Goal: Transaction & Acquisition: Purchase product/service

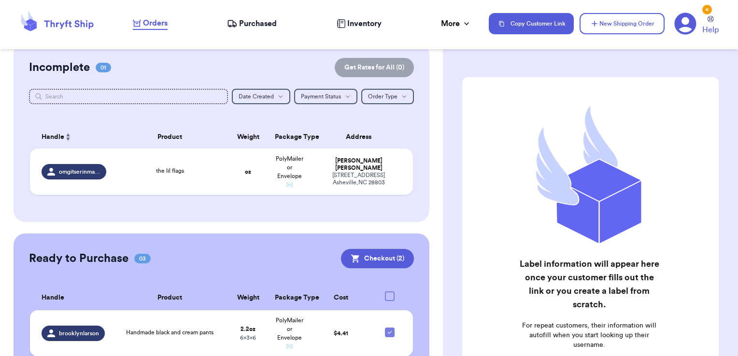
scroll to position [223, 0]
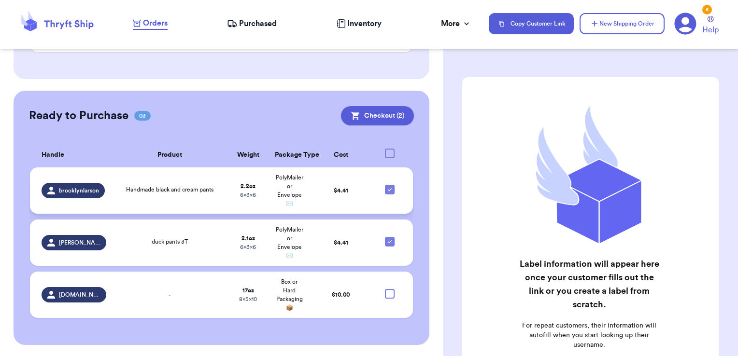
click at [203, 202] on td "Handmade black and cream pants" at bounding box center [169, 191] width 115 height 46
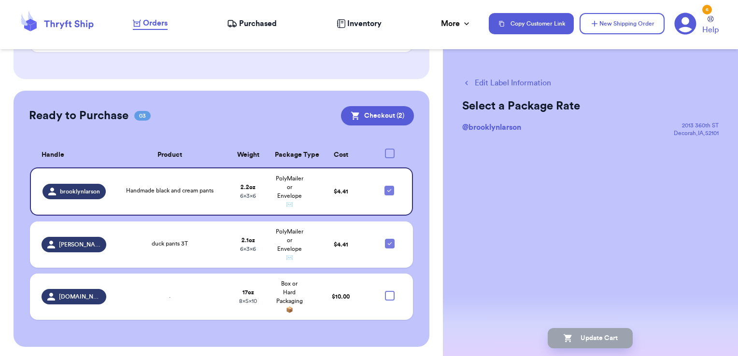
click at [488, 84] on button "Edit Label Information" at bounding box center [506, 83] width 89 height 12
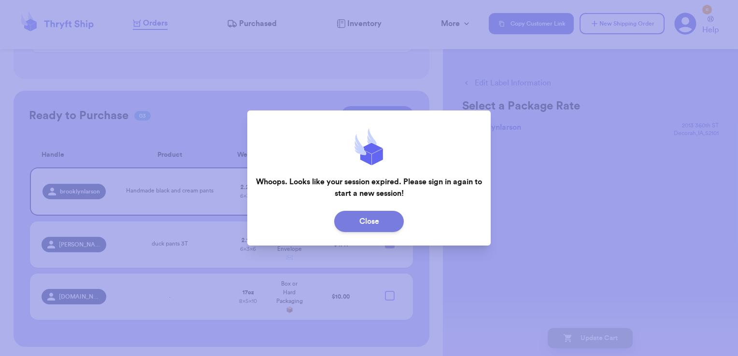
click at [388, 223] on button "Close" at bounding box center [369, 221] width 70 height 21
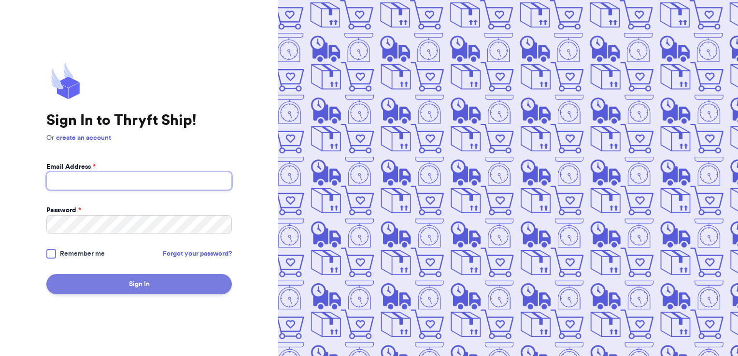
type input "[EMAIL_ADDRESS][DOMAIN_NAME]"
click at [131, 280] on button "Sign In" at bounding box center [138, 284] width 185 height 20
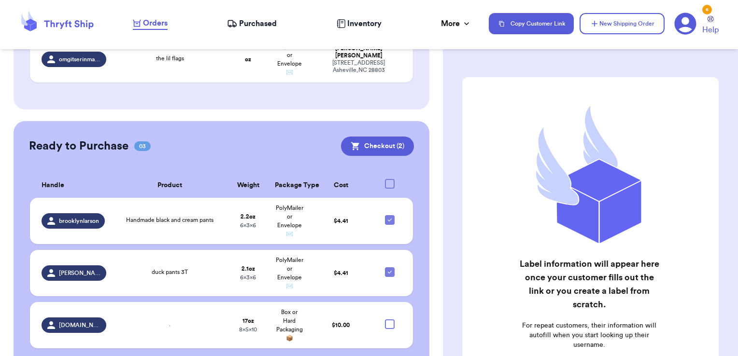
scroll to position [223, 0]
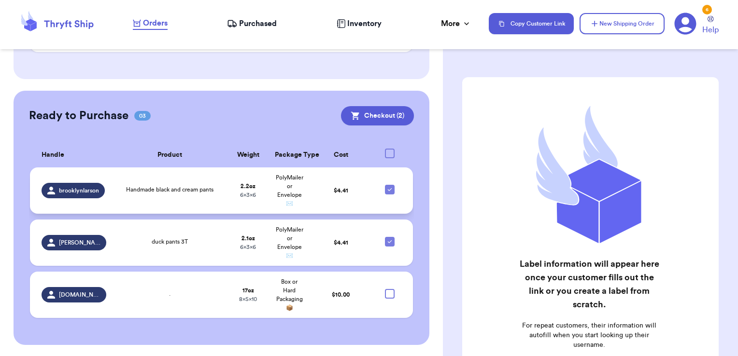
click at [218, 189] on div "Handmade black and cream pants" at bounding box center [170, 190] width 104 height 11
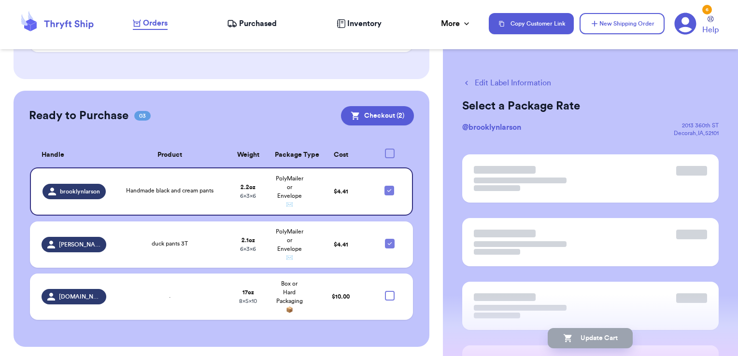
click at [494, 80] on button "Edit Label Information" at bounding box center [506, 83] width 89 height 12
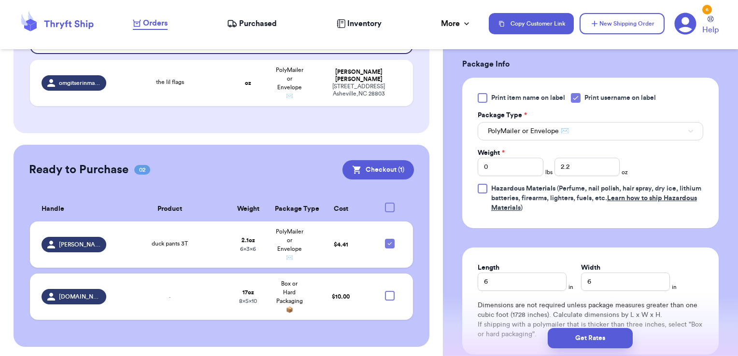
scroll to position [434, 0]
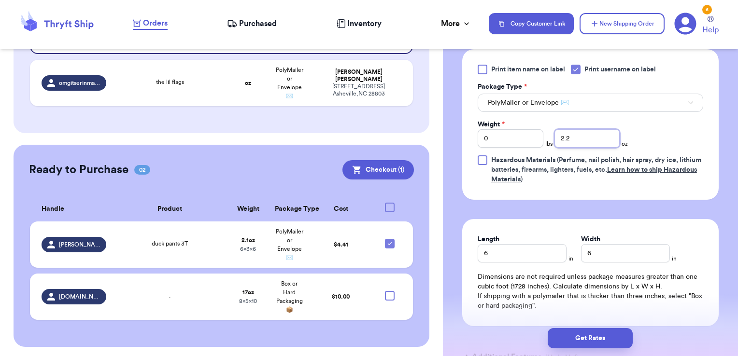
drag, startPoint x: 587, startPoint y: 136, endPoint x: 560, endPoint y: 136, distance: 27.0
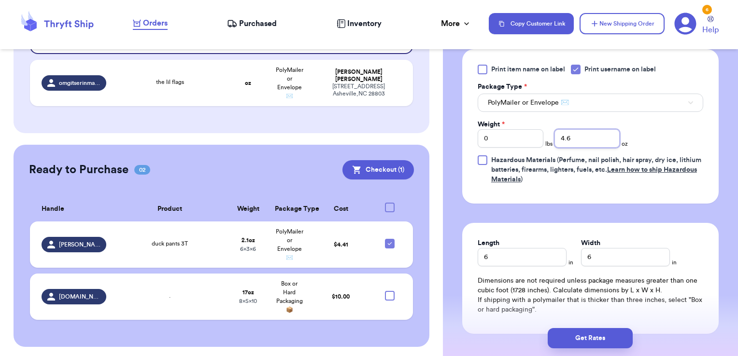
type input "4.6"
click at [553, 254] on div "Length 6" at bounding box center [521, 252] width 89 height 28
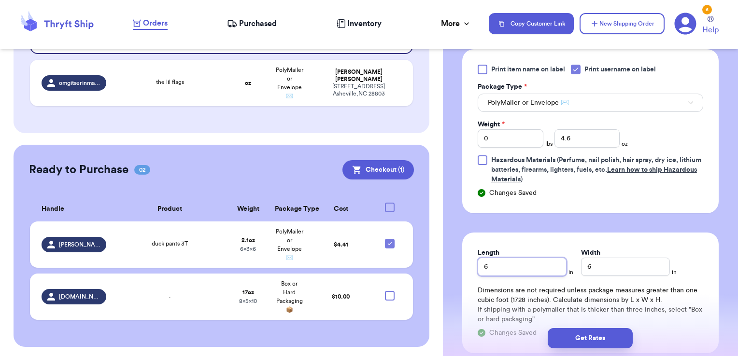
drag, startPoint x: 533, startPoint y: 268, endPoint x: 471, endPoint y: 268, distance: 62.3
click at [471, 268] on div "Length 6 in Width 6 in Dimensions are not required unless package measures grea…" at bounding box center [590, 293] width 256 height 121
type input "10"
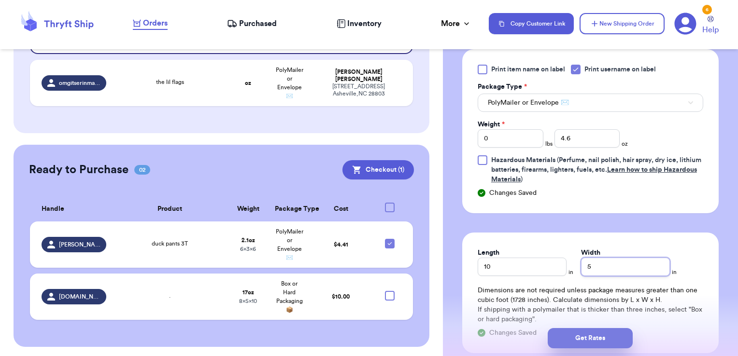
type input "5"
click at [585, 335] on button "Get Rates" at bounding box center [589, 338] width 85 height 20
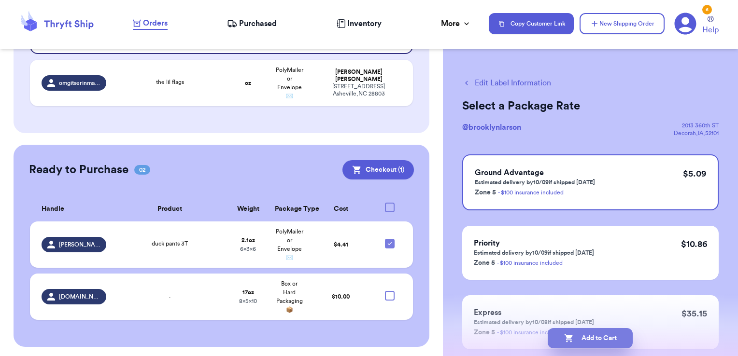
click at [619, 338] on button "Add to Cart" at bounding box center [589, 338] width 85 height 20
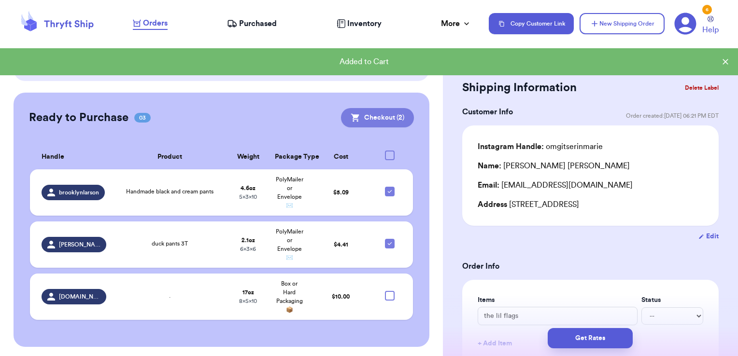
click at [367, 118] on button "Checkout ( 2 )" at bounding box center [377, 117] width 73 height 19
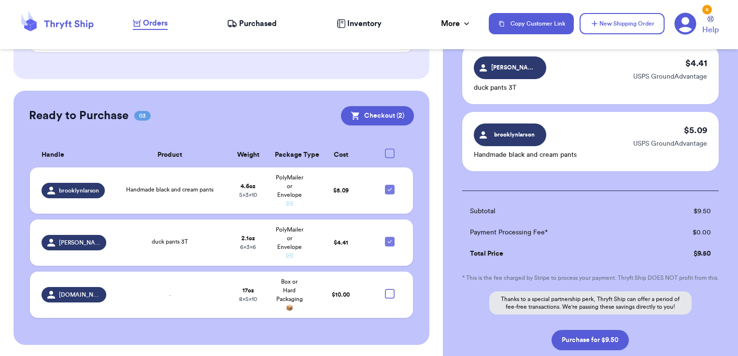
scroll to position [145, 0]
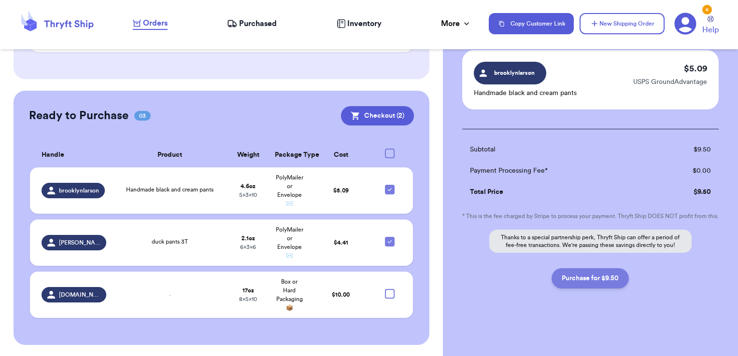
click at [591, 276] on button "Purchase for $9.50" at bounding box center [589, 278] width 77 height 20
checkbox input "false"
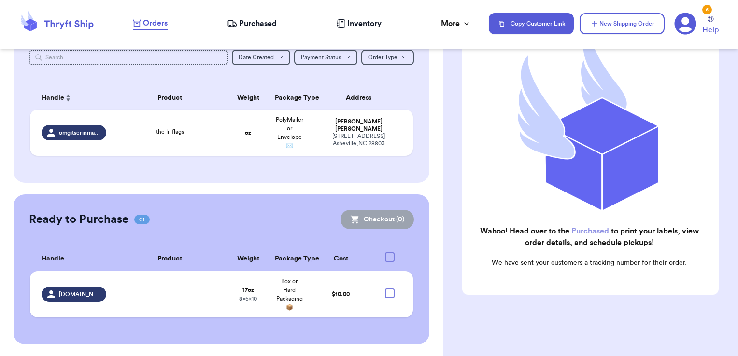
scroll to position [119, 0]
click at [578, 227] on link "Purchased" at bounding box center [590, 231] width 38 height 8
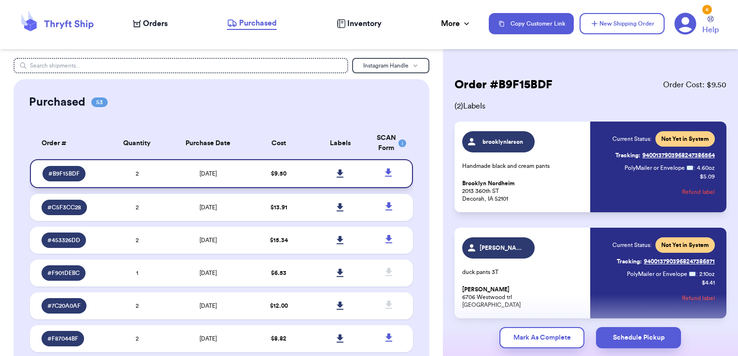
click at [336, 170] on icon at bounding box center [339, 173] width 7 height 8
click at [152, 30] on nav "Orders Purchased Inventory More Stats Completed Orders Payments Payouts Copy Cu…" at bounding box center [430, 24] width 615 height 32
click at [150, 22] on span "Orders" at bounding box center [155, 24] width 25 height 12
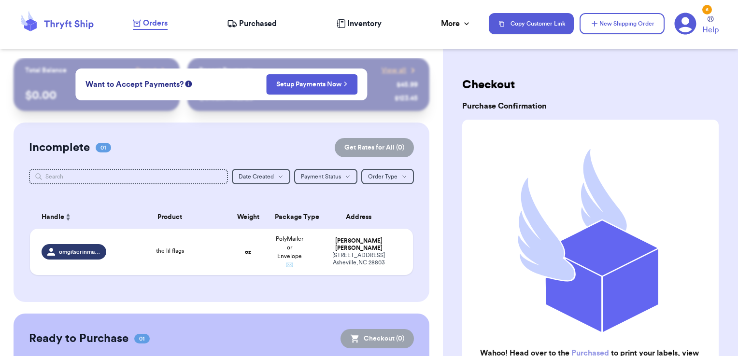
scroll to position [119, 0]
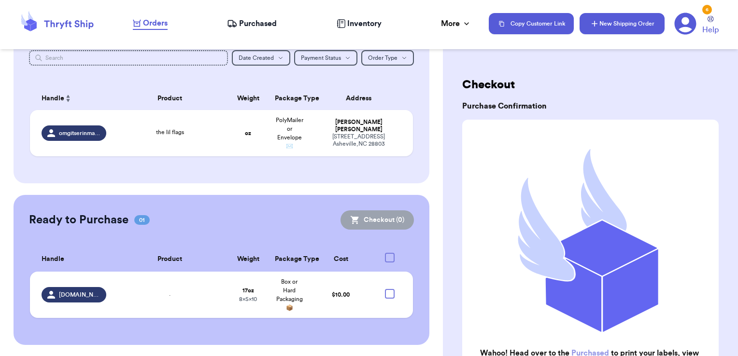
click at [606, 20] on button "New Shipping Order" at bounding box center [621, 23] width 85 height 21
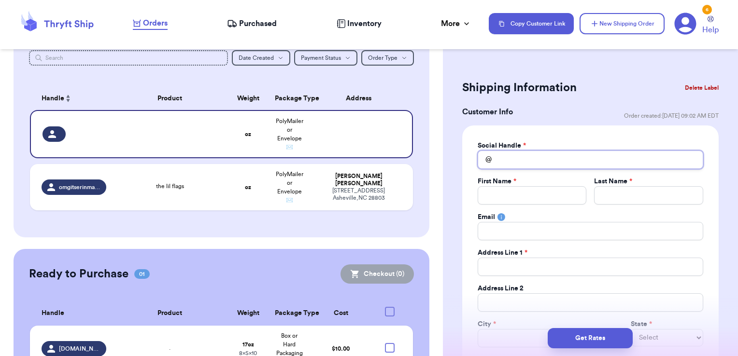
click at [528, 153] on input "Total Amount Paid" at bounding box center [589, 160] width 225 height 18
type input "t"
type input "te"
type input "[PERSON_NAME]"
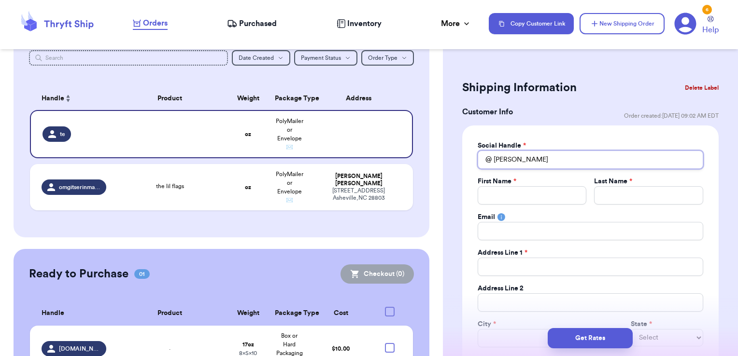
type input "teddy"
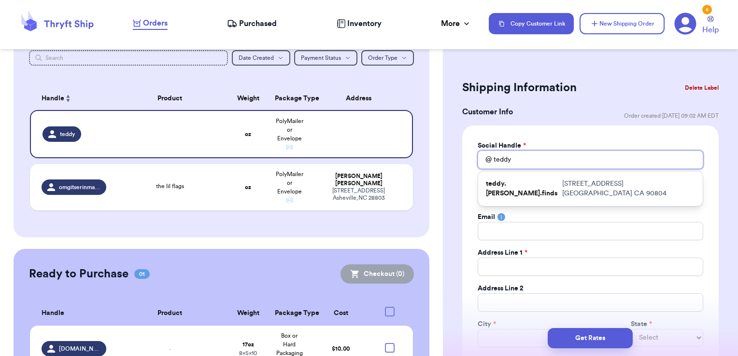
type input "teddy."
type input "teddy.j"
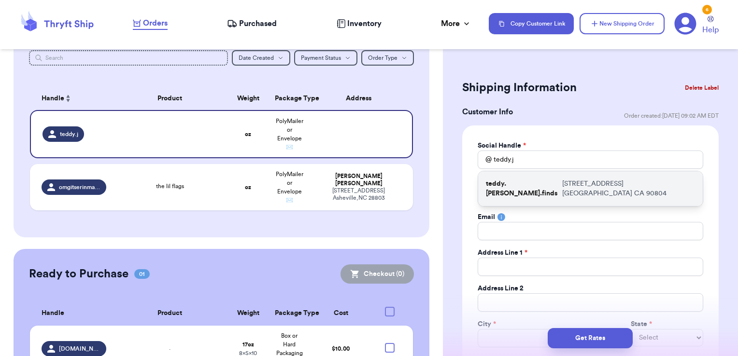
click at [540, 182] on p "teddy.[PERSON_NAME].finds" at bounding box center [522, 188] width 72 height 19
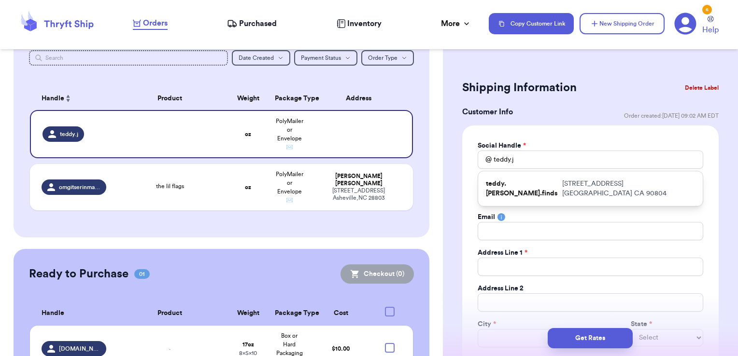
type input "teddy.[PERSON_NAME].finds"
type input "[PERSON_NAME]"
type input "[EMAIL_ADDRESS][DOMAIN_NAME]"
type input "[STREET_ADDRESS]"
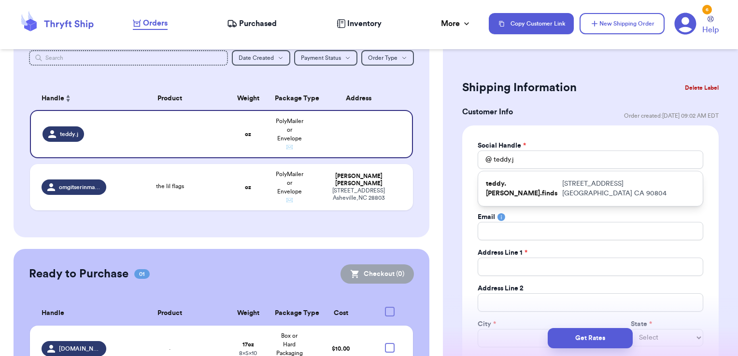
type input "[GEOGRAPHIC_DATA]"
select select "CA"
type input "90804"
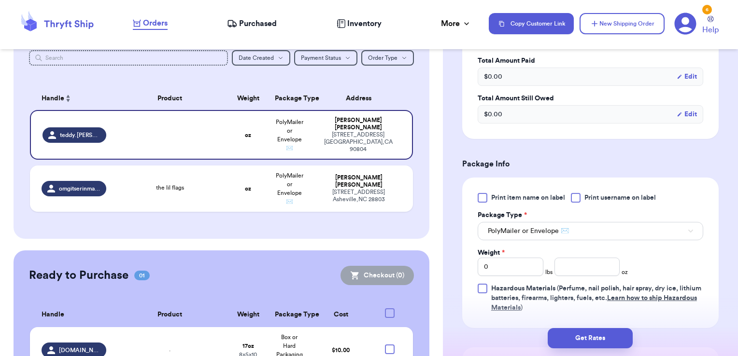
scroll to position [483, 0]
click at [574, 196] on div at bounding box center [576, 196] width 10 height 10
click at [0, 0] on input "Print username on label" at bounding box center [0, 0] width 0 height 0
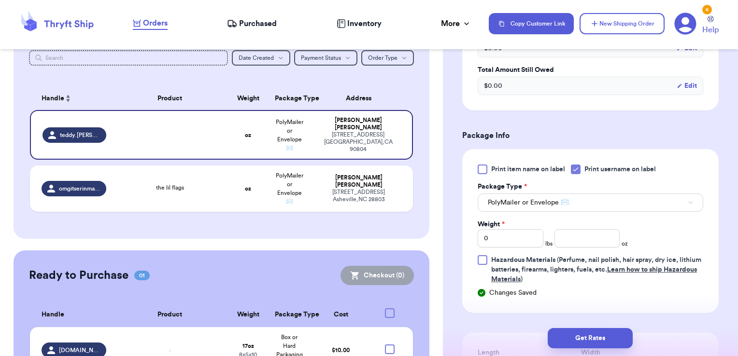
scroll to position [531, 0]
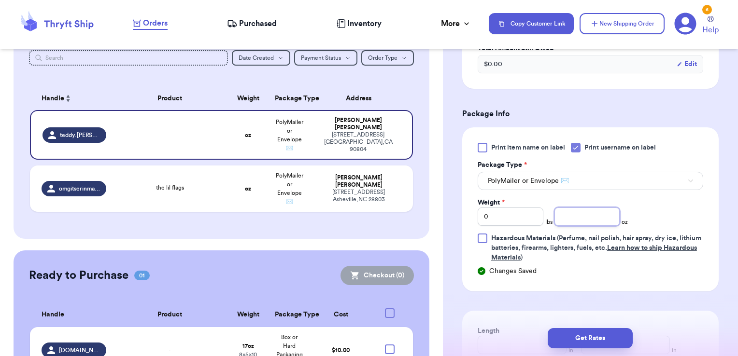
click at [571, 210] on input "number" at bounding box center [587, 217] width 66 height 18
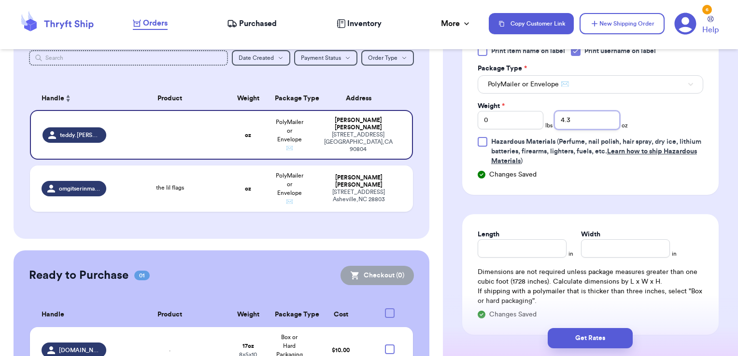
type input "4.3"
click at [498, 251] on input "Length" at bounding box center [521, 248] width 89 height 18
type input "7"
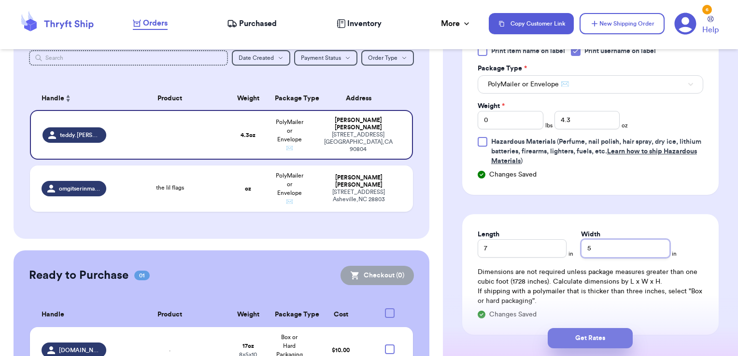
type input "5"
click at [567, 335] on button "Get Rates" at bounding box center [589, 338] width 85 height 20
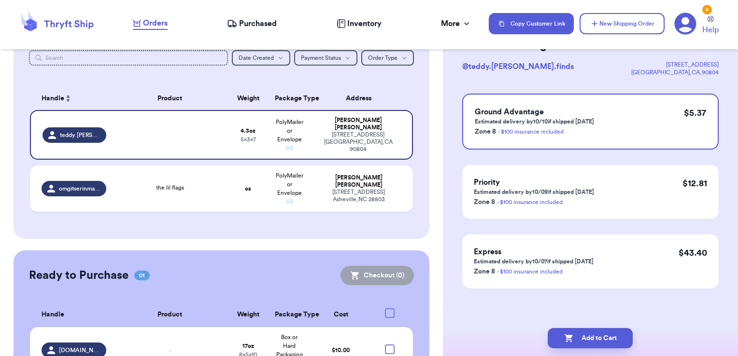
scroll to position [0, 0]
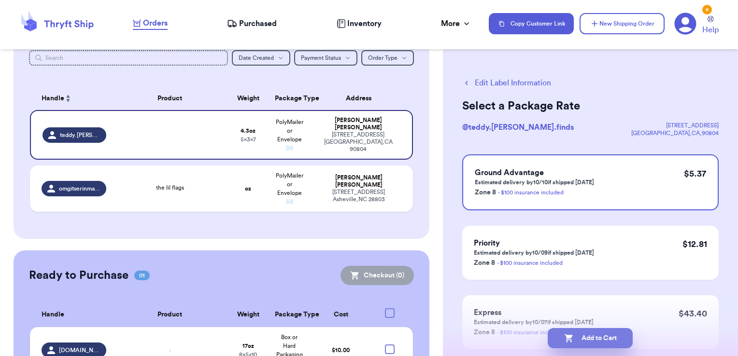
click at [609, 341] on button "Add to Cart" at bounding box center [589, 338] width 85 height 20
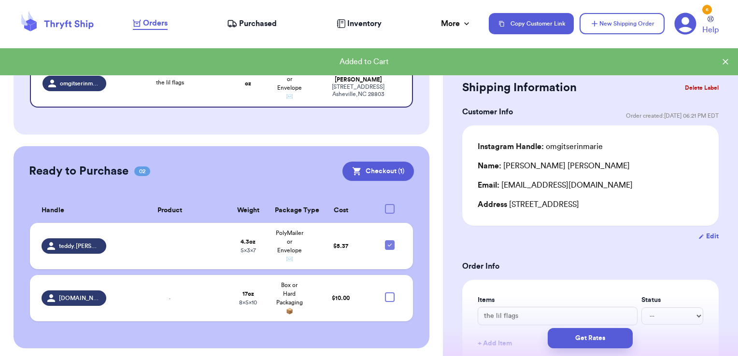
scroll to position [172, 0]
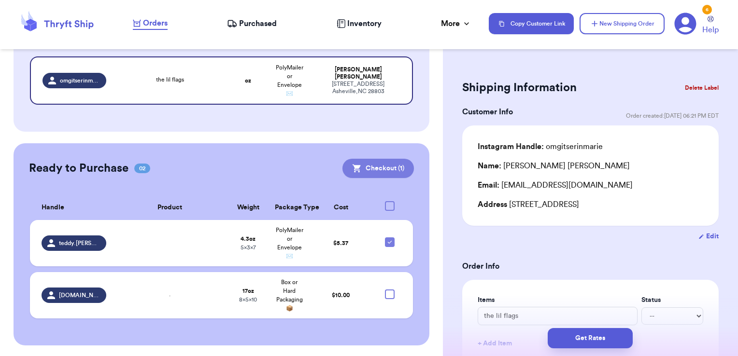
click at [355, 171] on button "Checkout ( 1 )" at bounding box center [377, 168] width 71 height 19
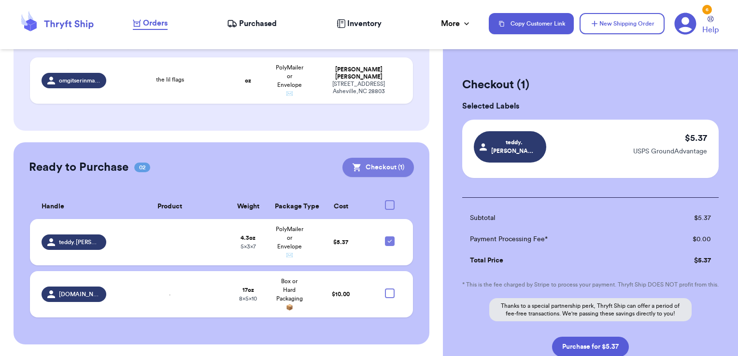
scroll to position [171, 0]
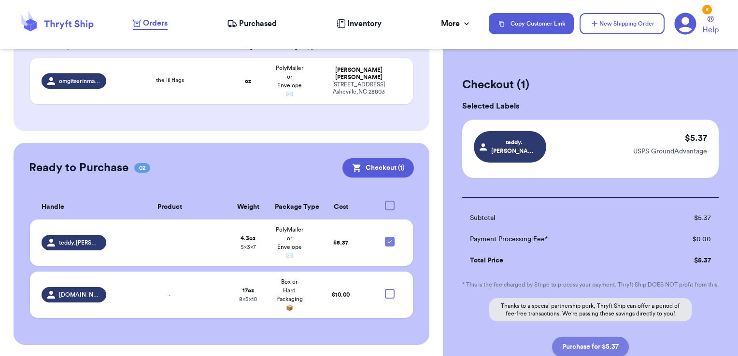
click at [590, 346] on button "Purchase for $5.37" at bounding box center [590, 347] width 77 height 20
checkbox input "false"
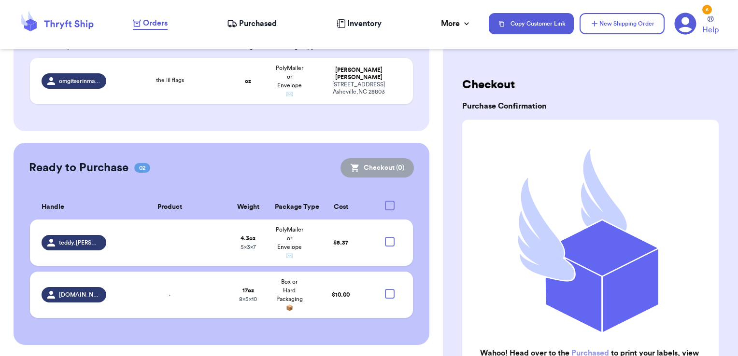
scroll to position [119, 0]
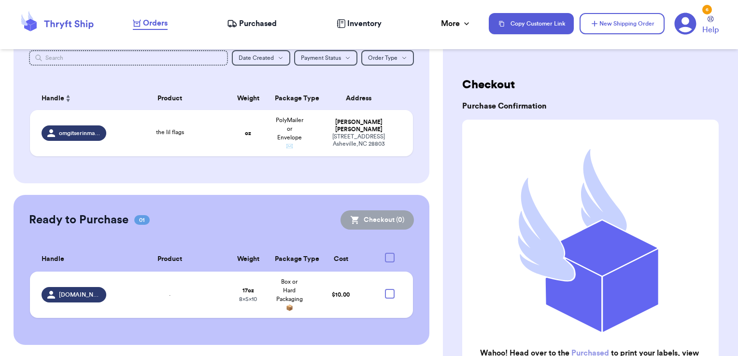
click at [260, 25] on span "Purchased" at bounding box center [258, 24] width 38 height 12
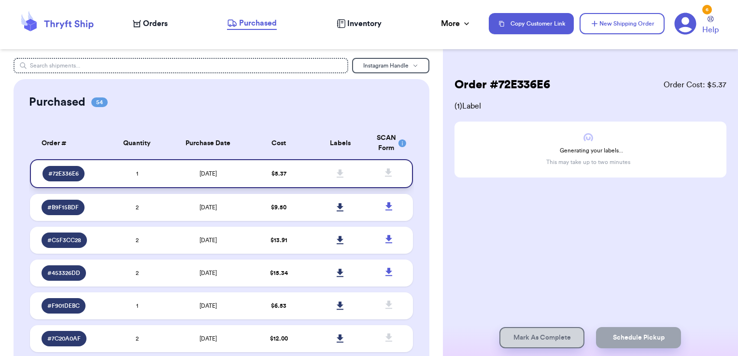
click at [242, 177] on td "[DATE]" at bounding box center [208, 173] width 81 height 29
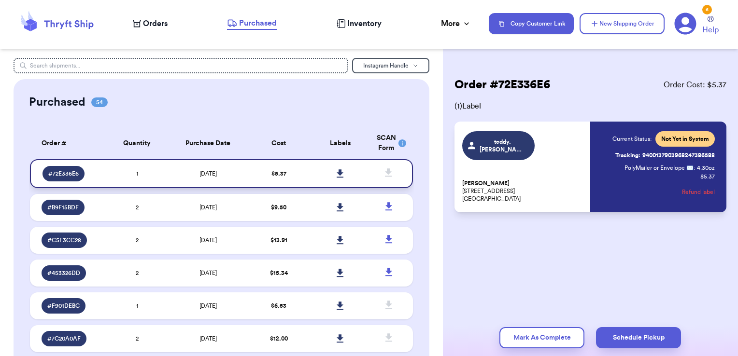
click at [336, 176] on icon at bounding box center [339, 173] width 7 height 9
